Goal: Use online tool/utility: Utilize a website feature to perform a specific function

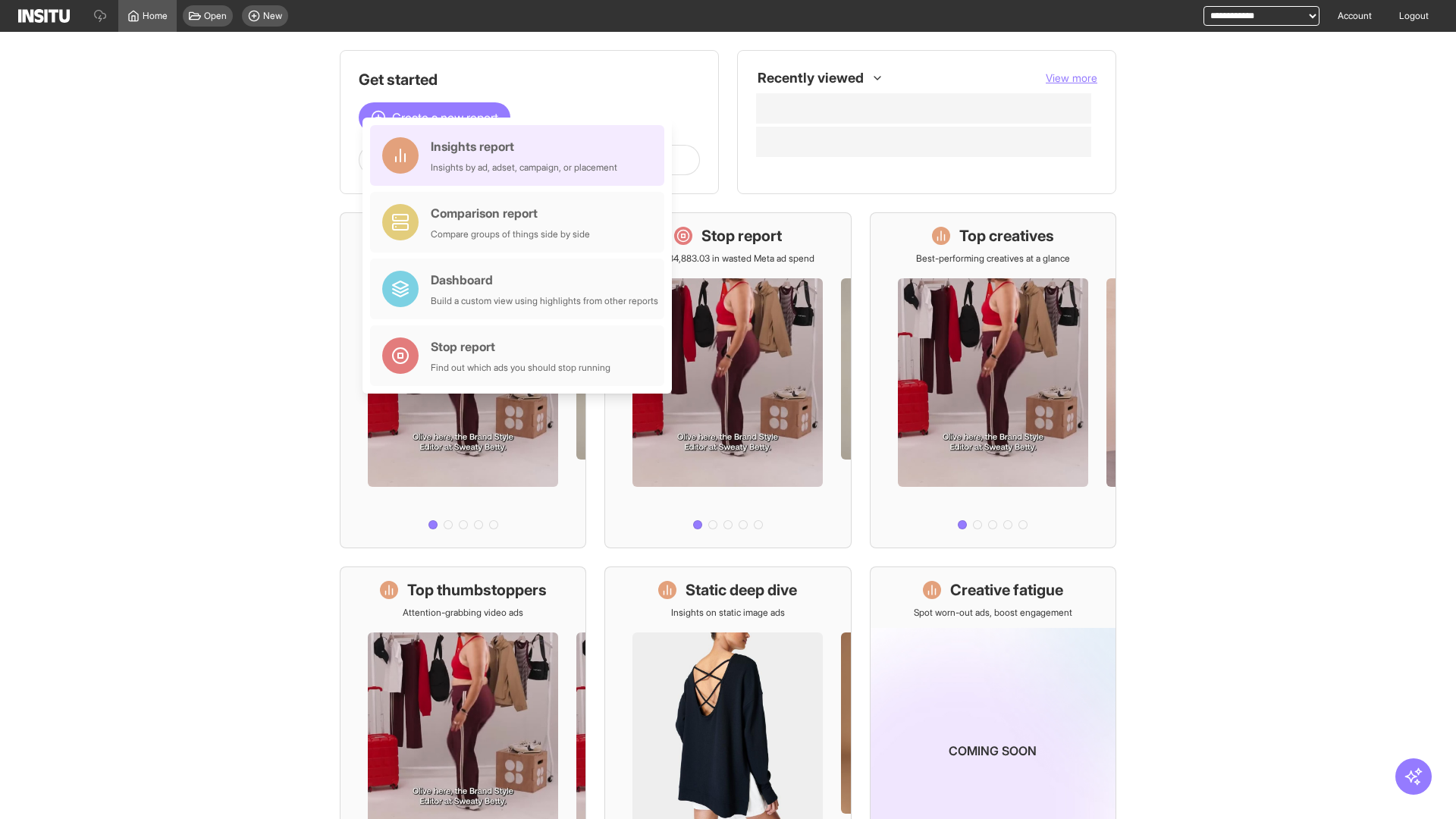
click at [521, 155] on div "Insights report Insights by ad, adset, campaign, or placement" at bounding box center [523, 155] width 186 height 37
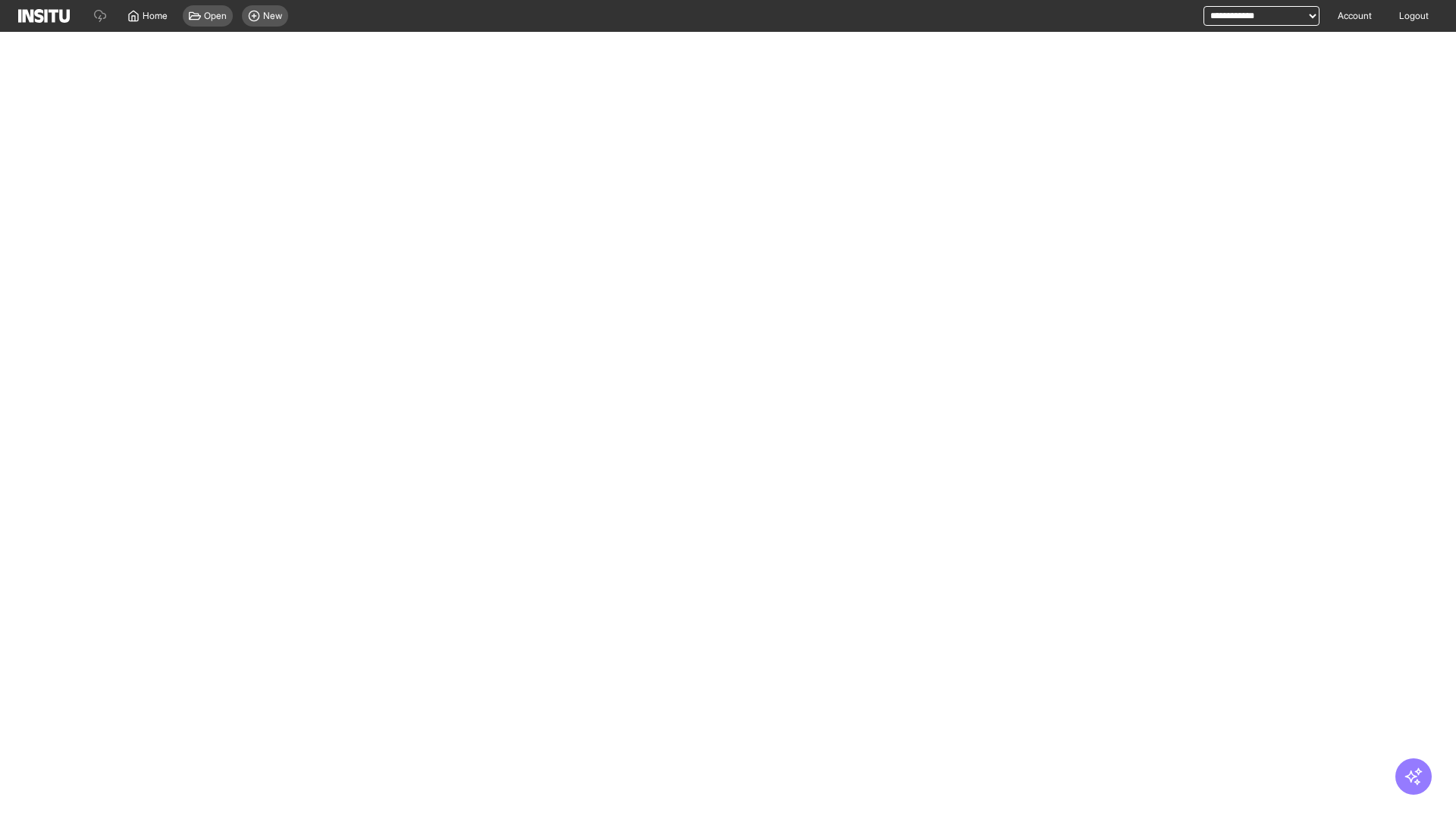
select select "**"
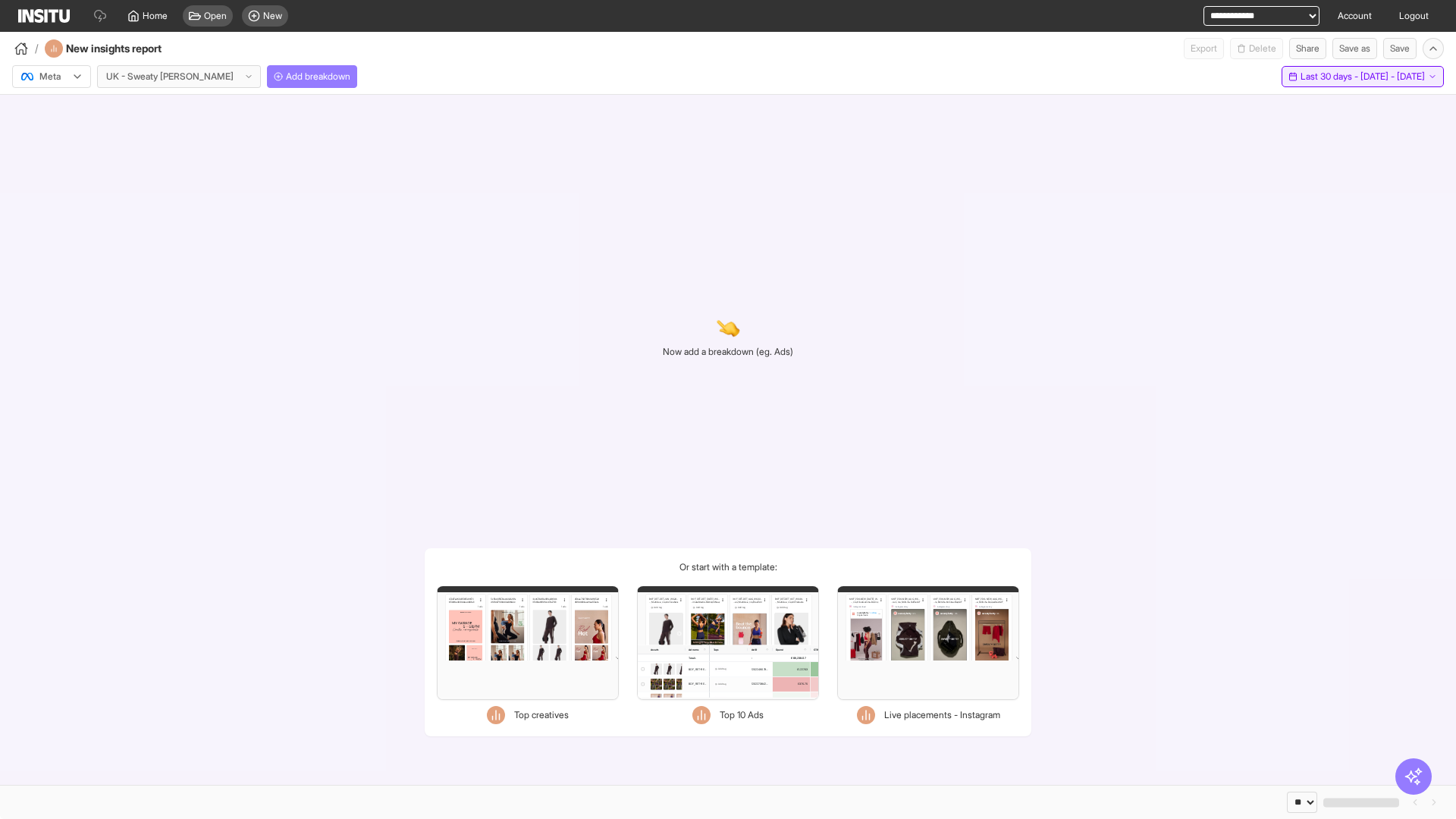
click at [1328, 76] on span "Last 30 days - [DATE] - [DATE]" at bounding box center [1361, 76] width 124 height 13
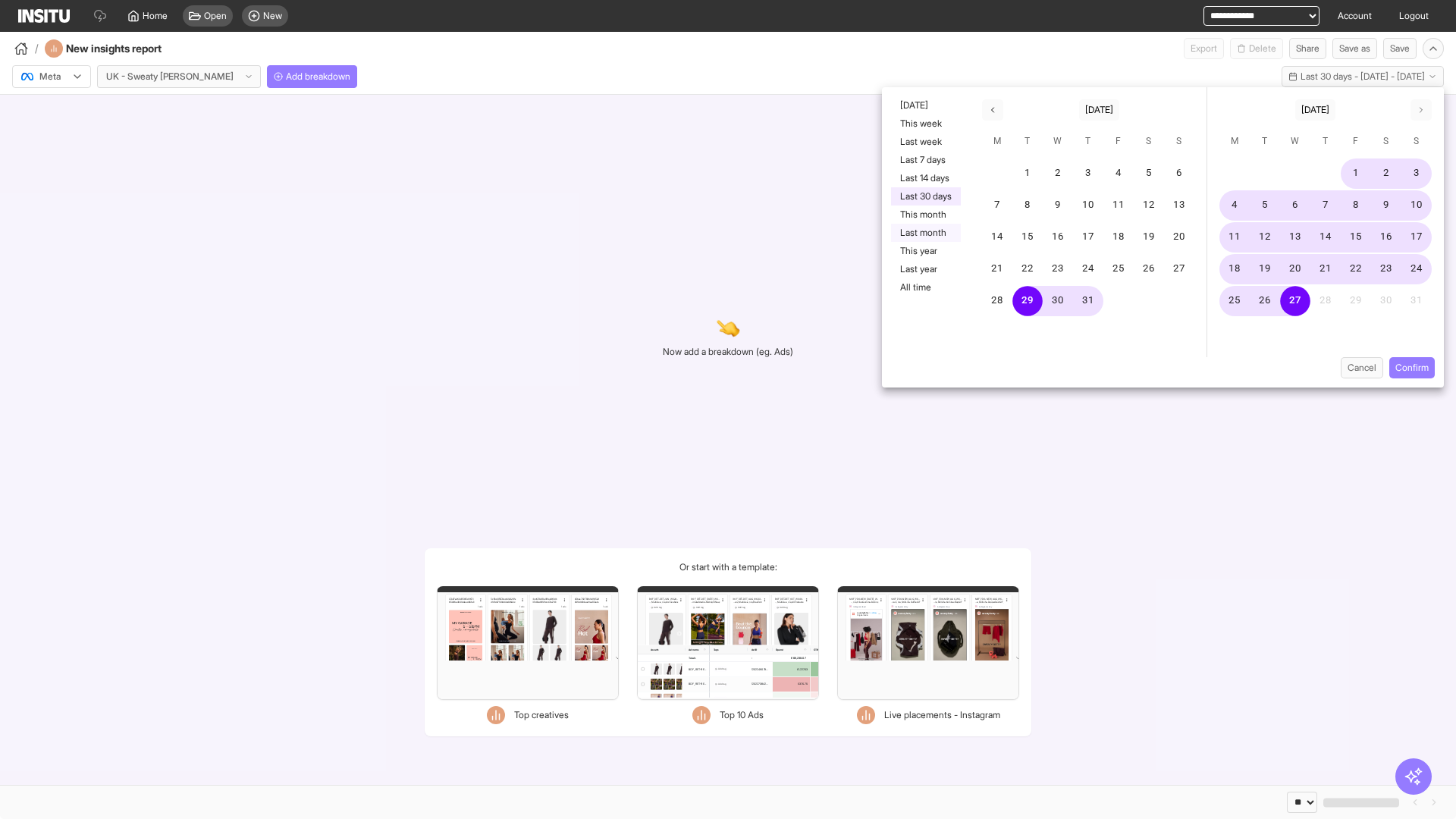
click at [924, 232] on button "Last month" at bounding box center [925, 232] width 69 height 18
